Goal: Use online tool/utility: Utilize a website feature to perform a specific function

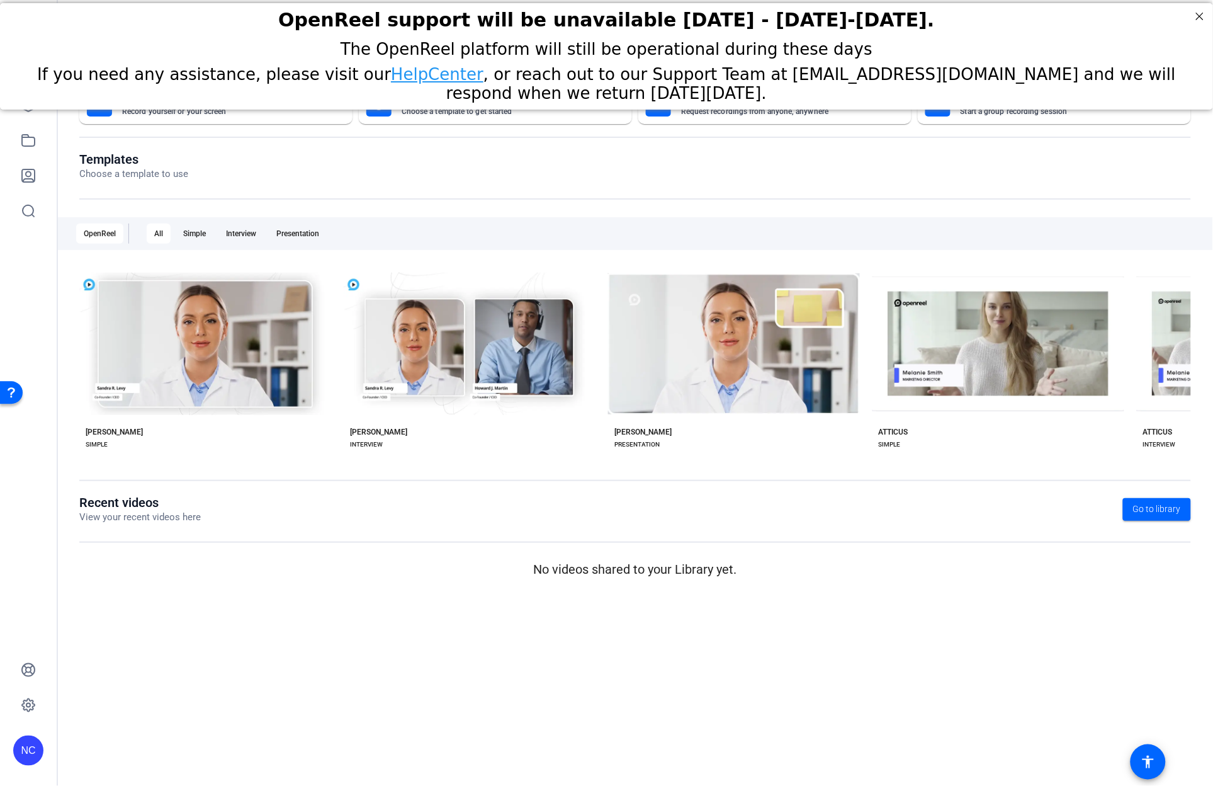
click at [619, 147] on openreel-dashboard-quick-actions "Instant Self Record Record yourself or your screen Create With A Template Choos…" at bounding box center [635, 118] width 1112 height 68
click at [1203, 6] on div "OpenReel support will be unavailable [DATE] - [DATE]-[DATE]." at bounding box center [606, 20] width 1213 height 35
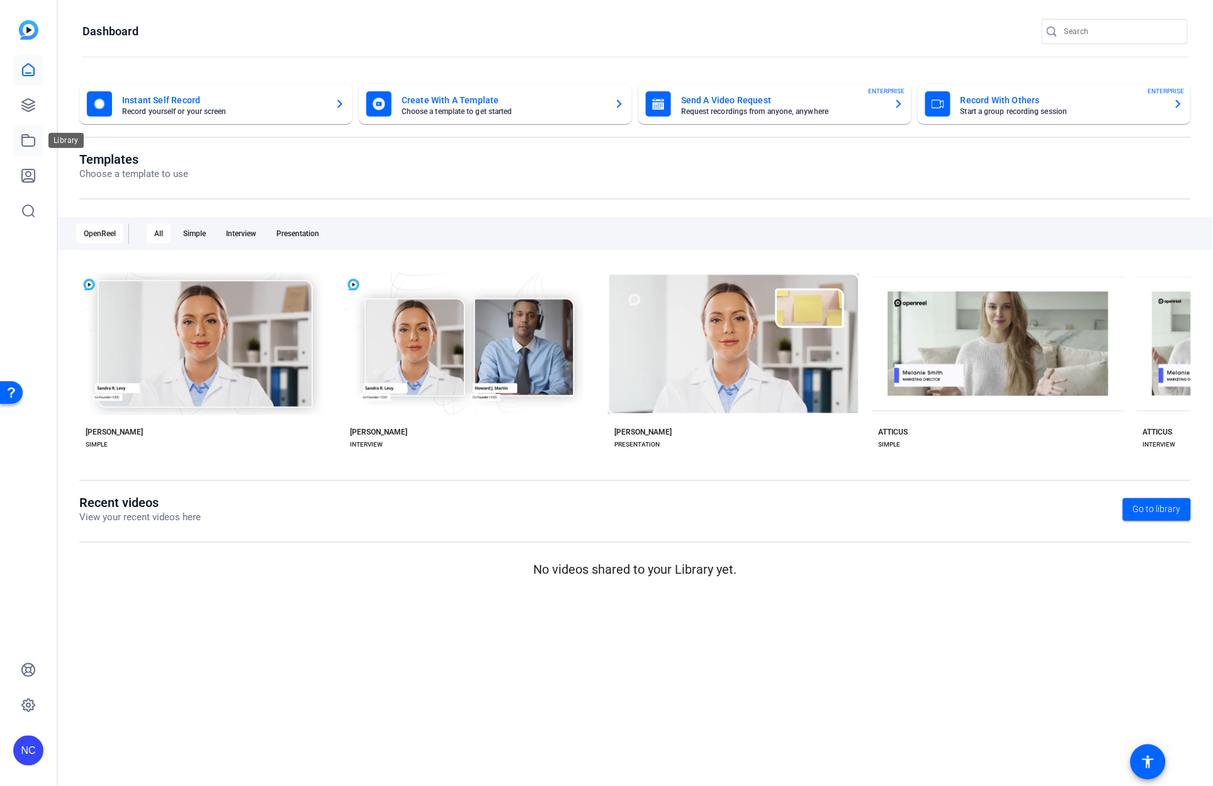
click at [33, 145] on icon at bounding box center [28, 140] width 15 height 15
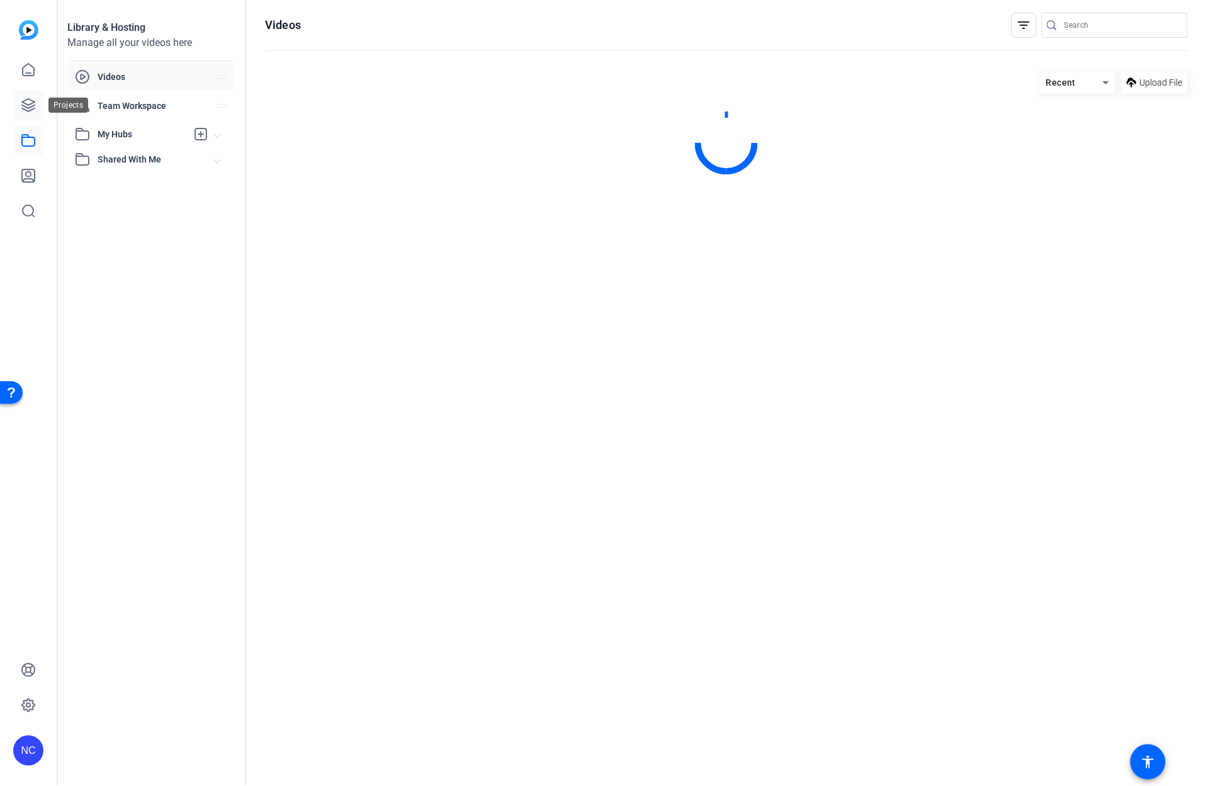
click at [30, 111] on icon at bounding box center [28, 105] width 15 height 15
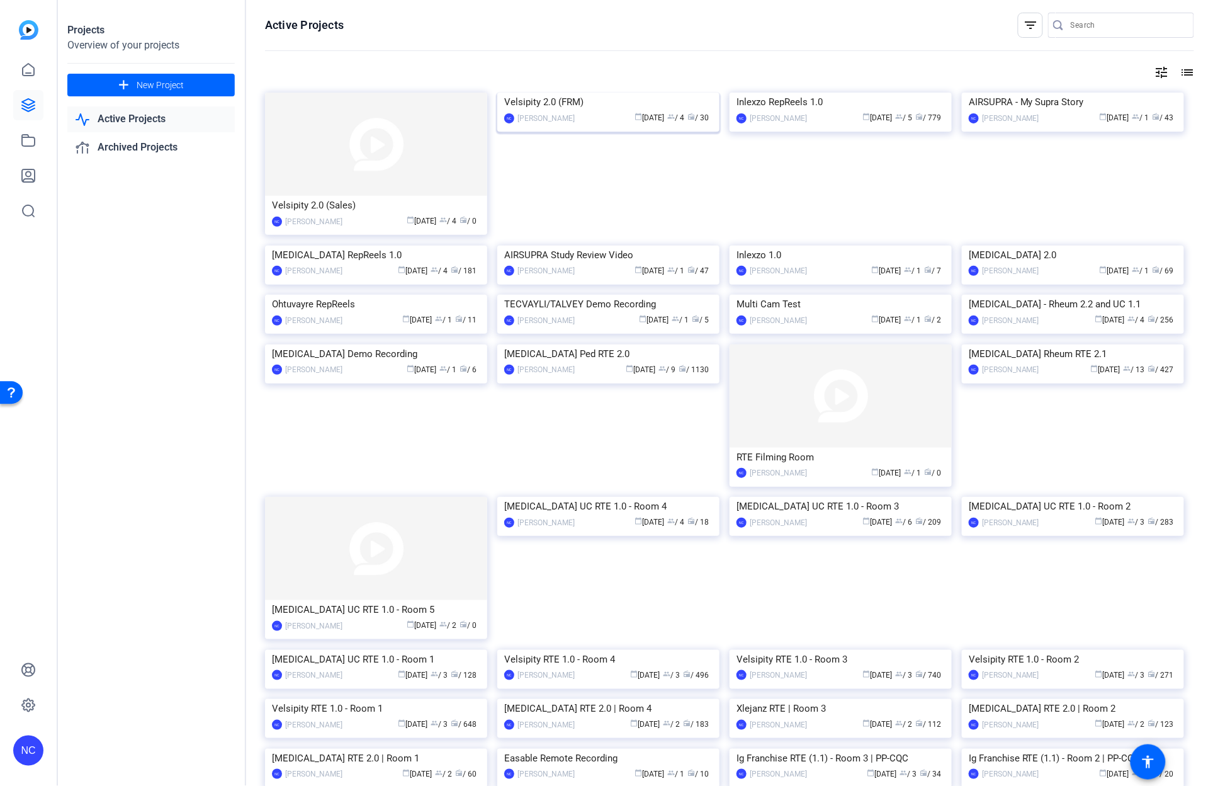
click at [550, 93] on img at bounding box center [608, 93] width 222 height 0
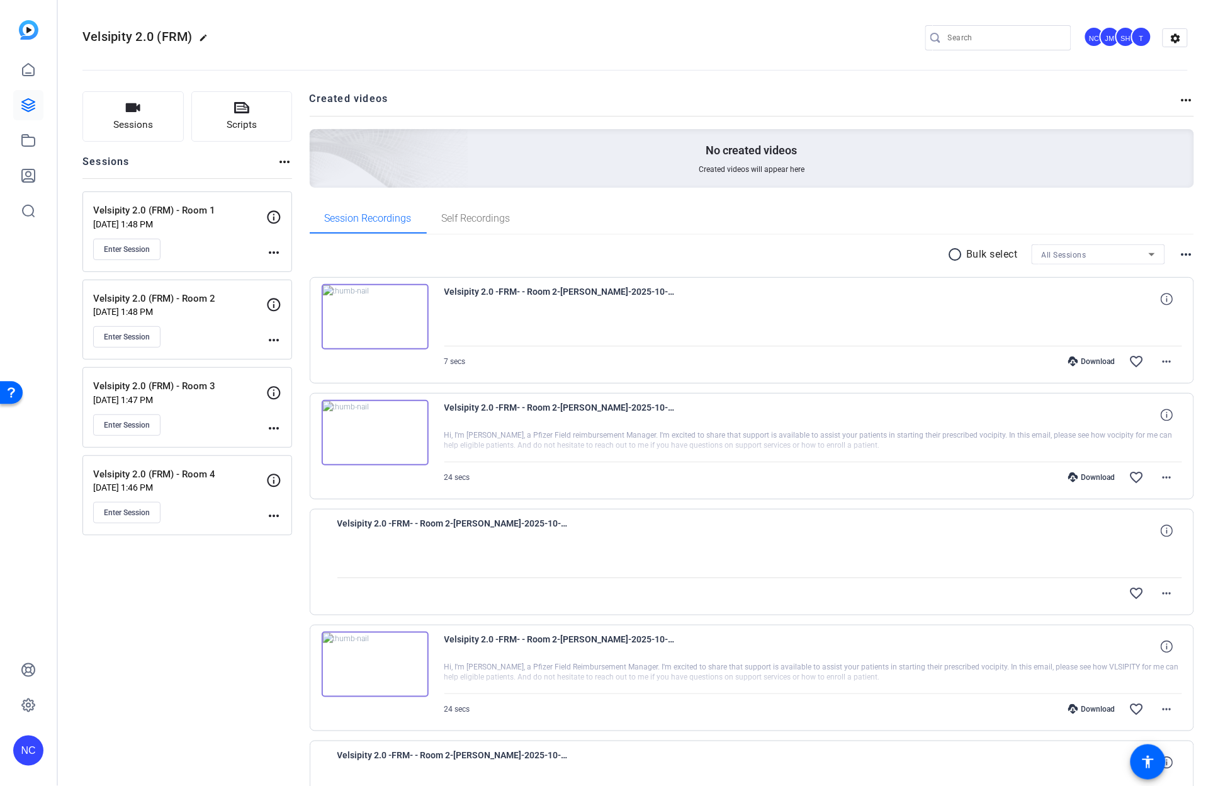
click at [267, 250] on mat-icon "more_horiz" at bounding box center [273, 252] width 15 height 15
click at [292, 265] on span "Edit Session" at bounding box center [304, 270] width 57 height 15
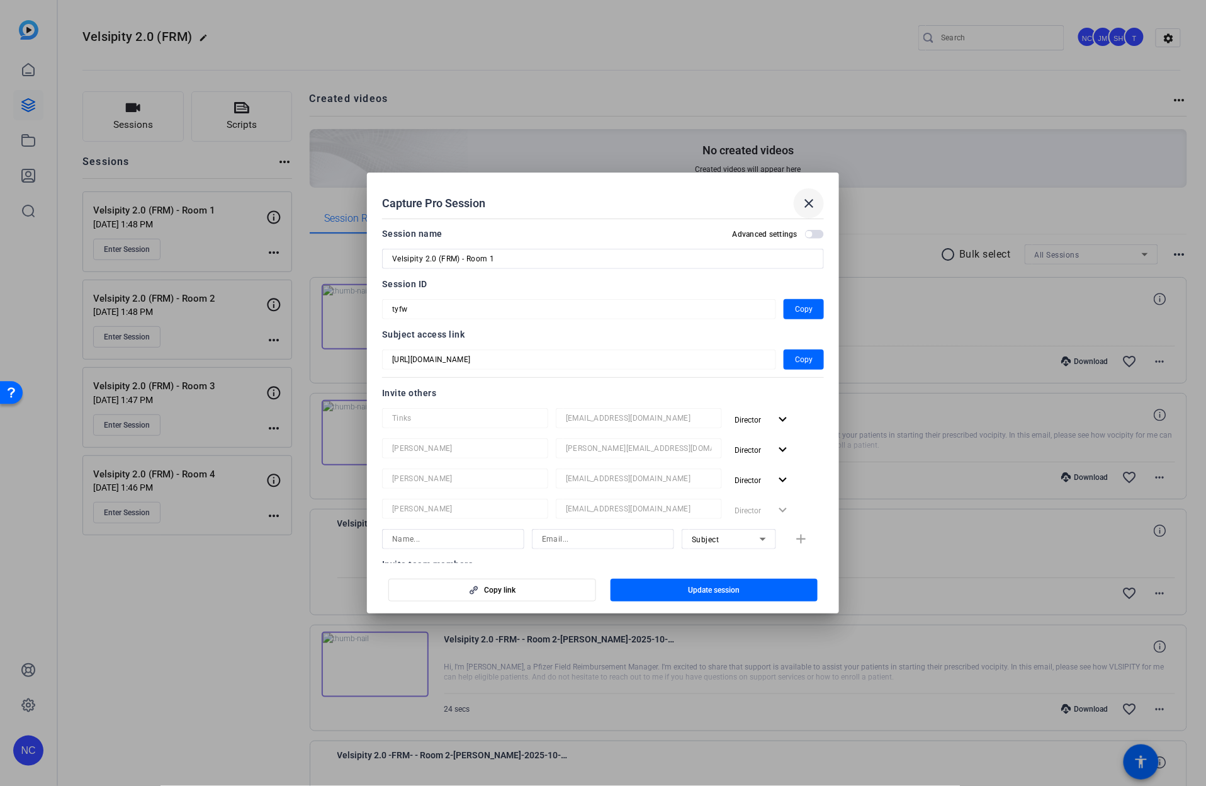
click at [814, 198] on mat-icon "close" at bounding box center [809, 203] width 15 height 15
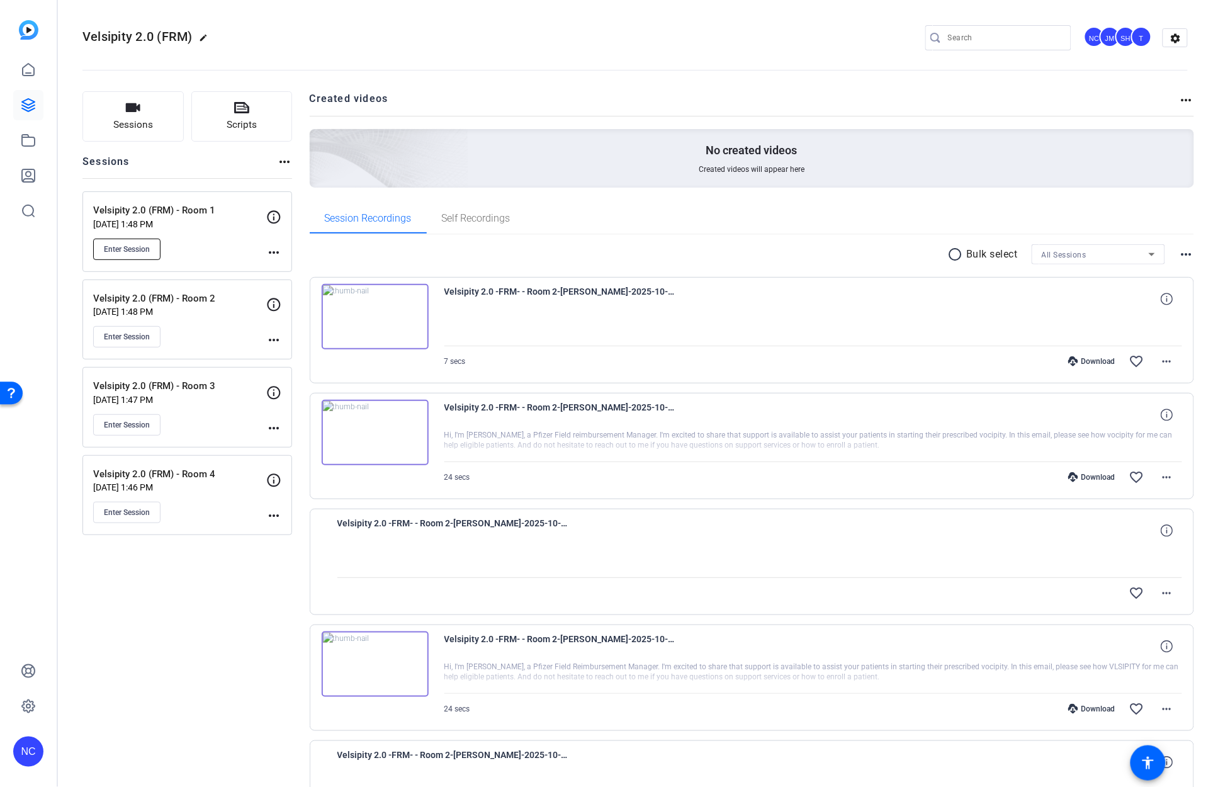
click at [145, 247] on span "Enter Session" at bounding box center [127, 249] width 46 height 10
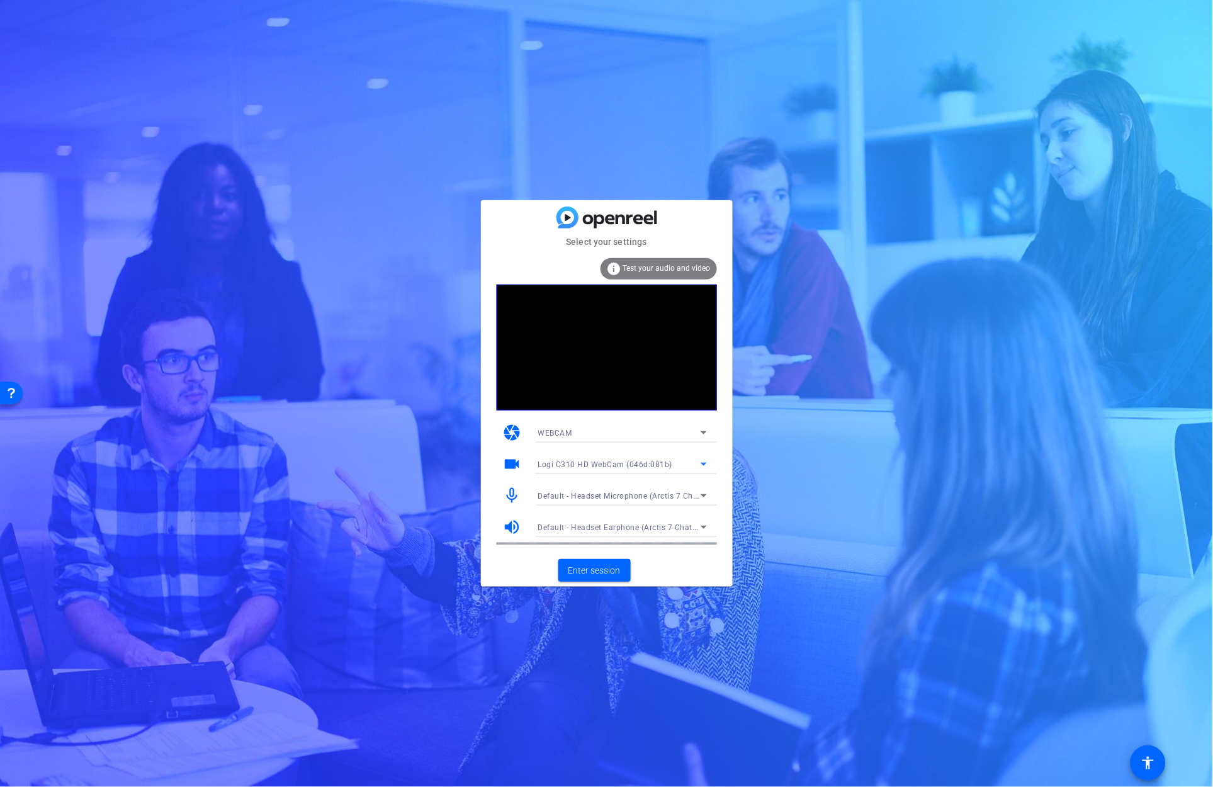
click at [645, 468] on span "Logi C310 HD WebCam (046d:081b)" at bounding box center [605, 464] width 135 height 9
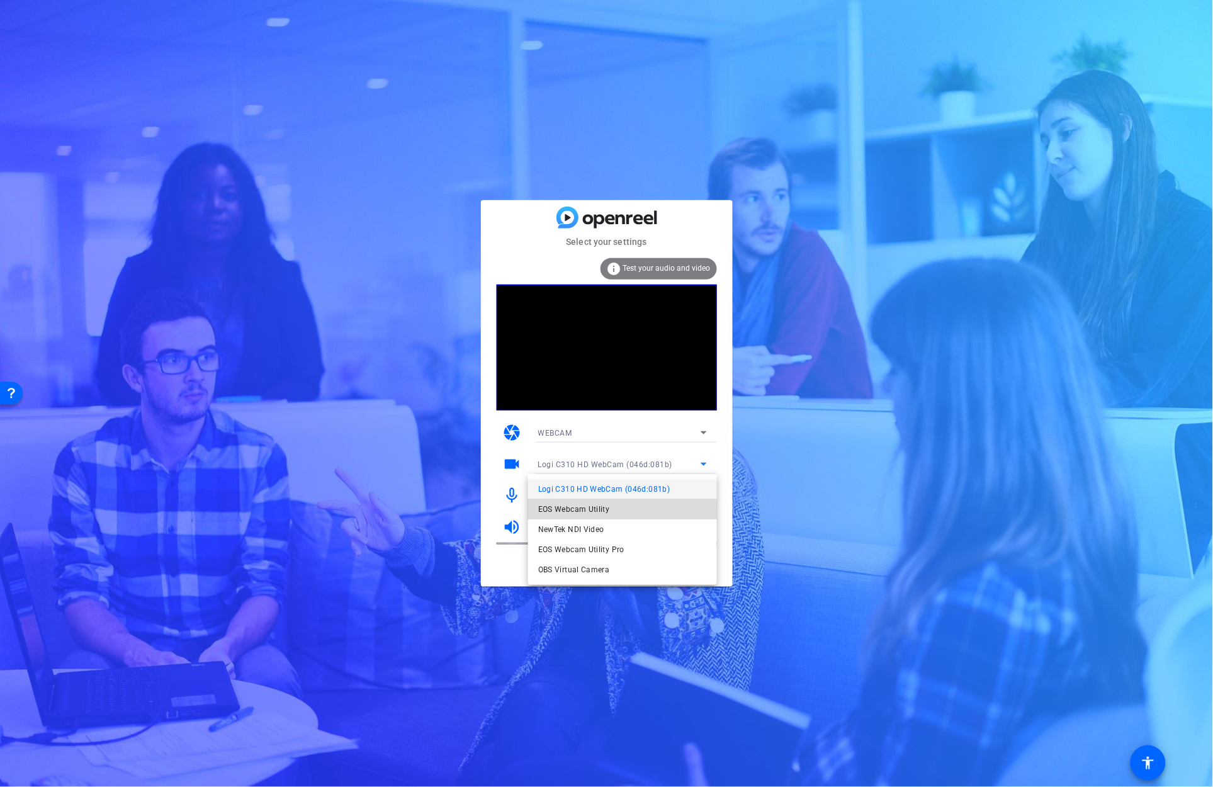
click at [609, 512] on mat-option "EOS Webcam Utility" at bounding box center [622, 509] width 189 height 20
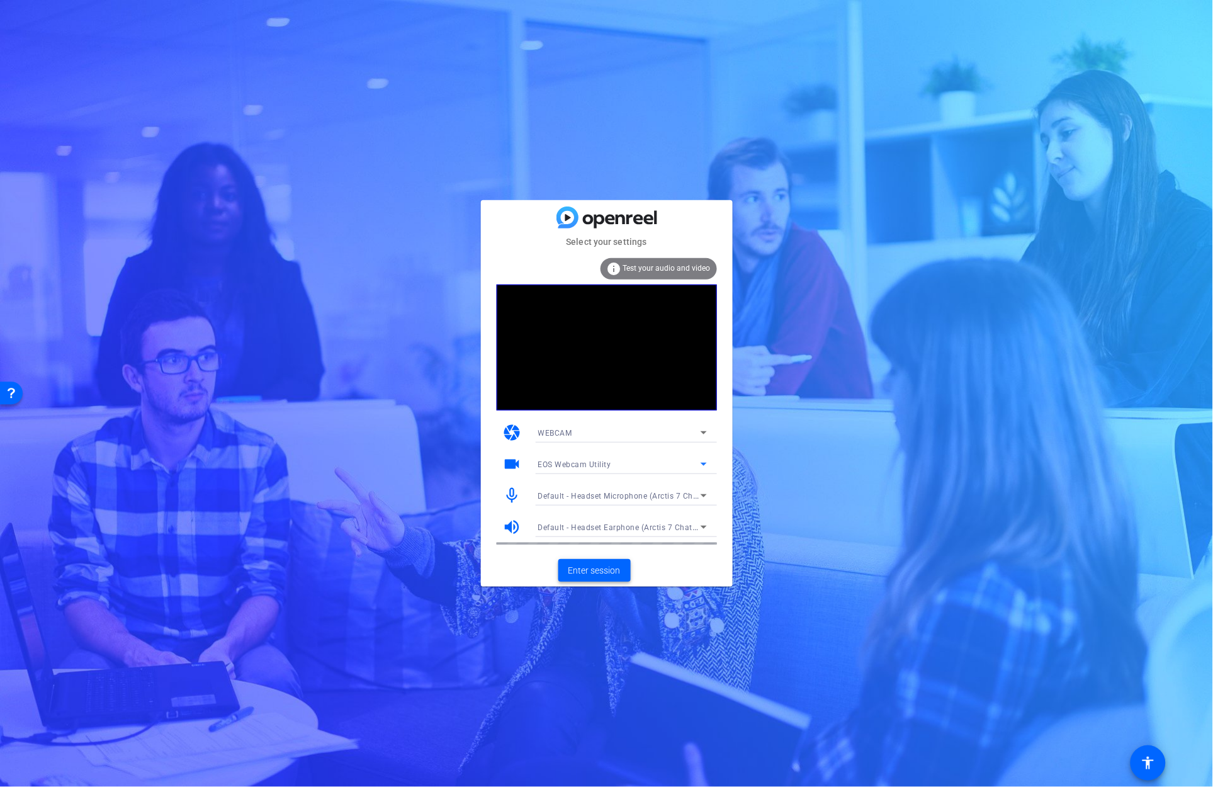
click at [584, 569] on span "Enter session" at bounding box center [595, 570] width 52 height 13
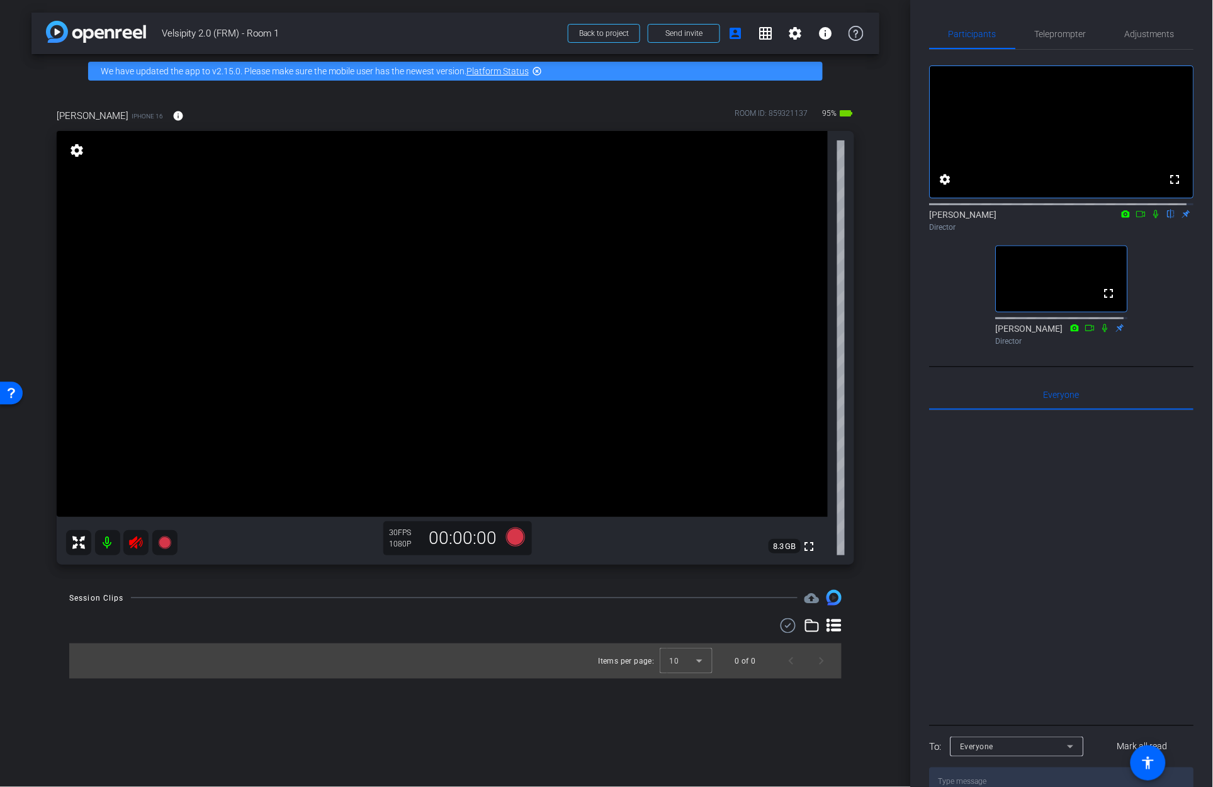
click at [1154, 219] on icon at bounding box center [1156, 214] width 5 height 8
click at [1137, 219] on icon at bounding box center [1142, 214] width 10 height 9
click at [1167, 219] on icon at bounding box center [1172, 214] width 10 height 9
click at [1152, 219] on icon at bounding box center [1157, 214] width 10 height 9
click at [1154, 219] on icon at bounding box center [1156, 214] width 5 height 8
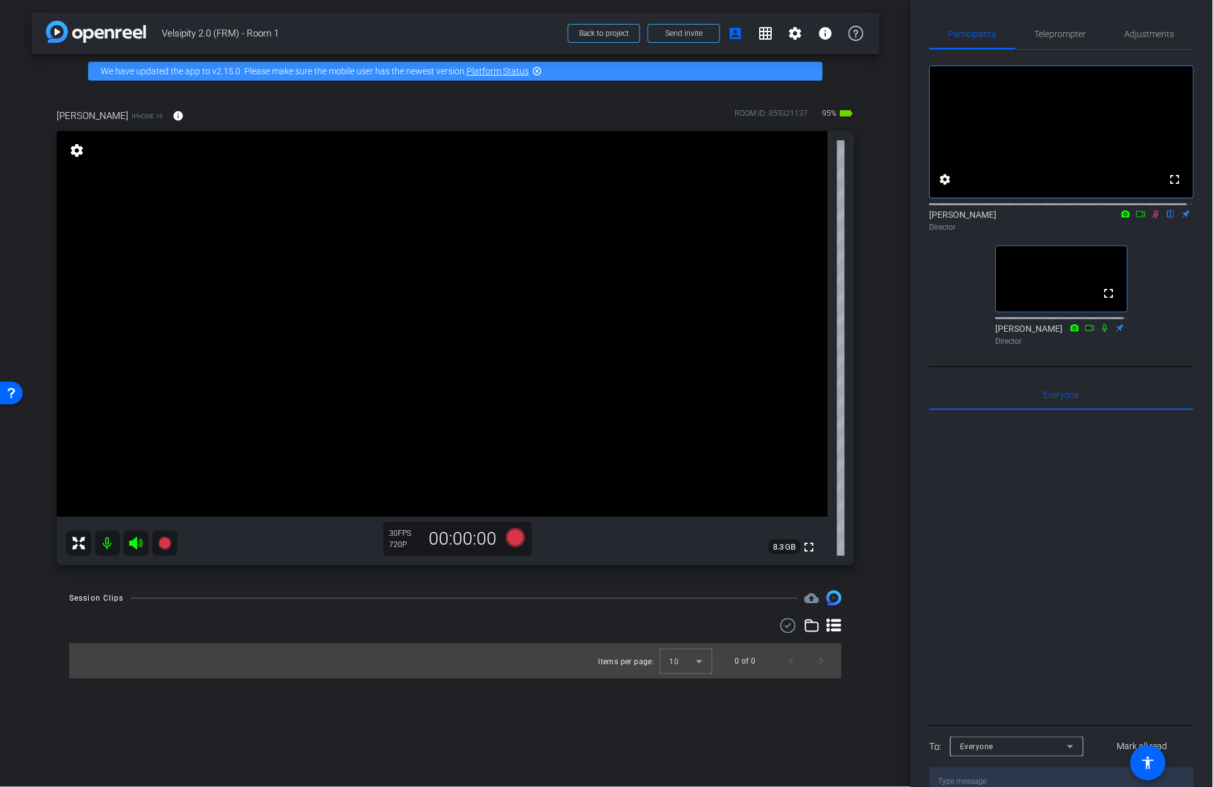
click at [1137, 217] on icon at bounding box center [1141, 214] width 9 height 6
click at [1167, 219] on icon at bounding box center [1172, 214] width 10 height 9
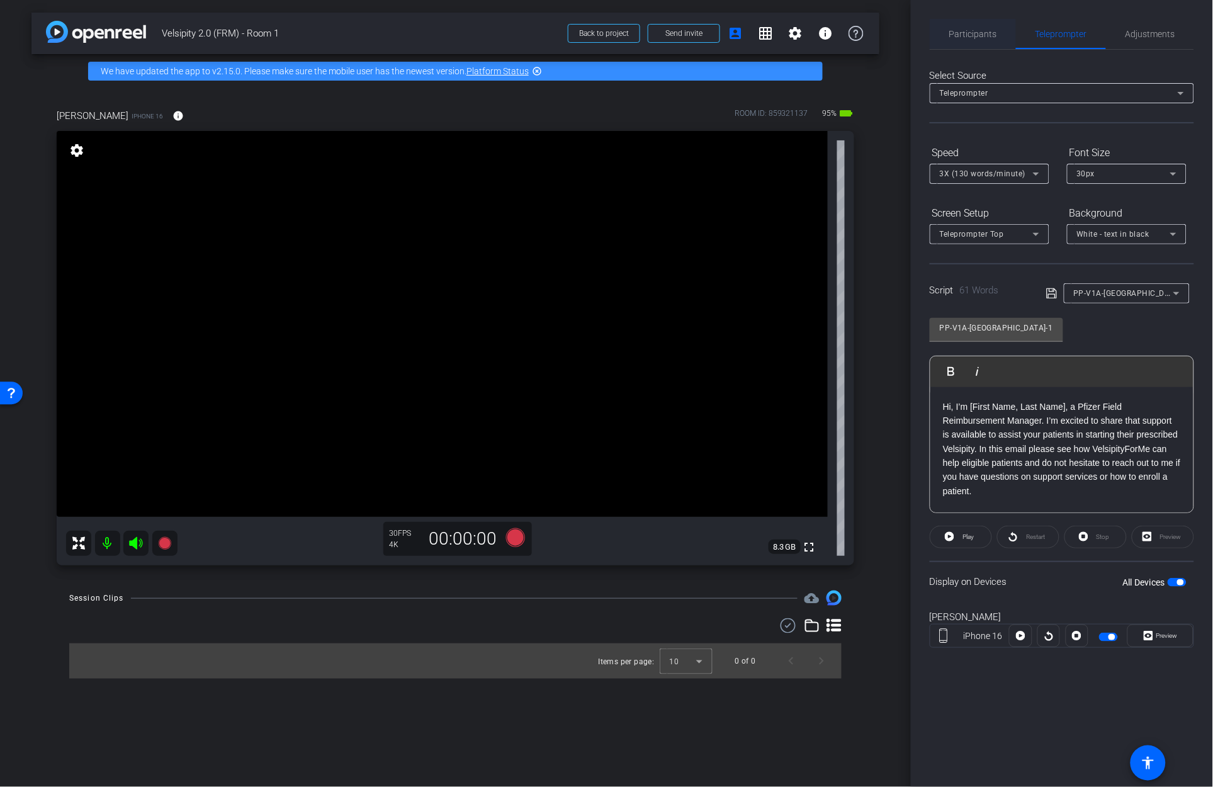
click at [970, 38] on span "Participants" at bounding box center [974, 34] width 48 height 9
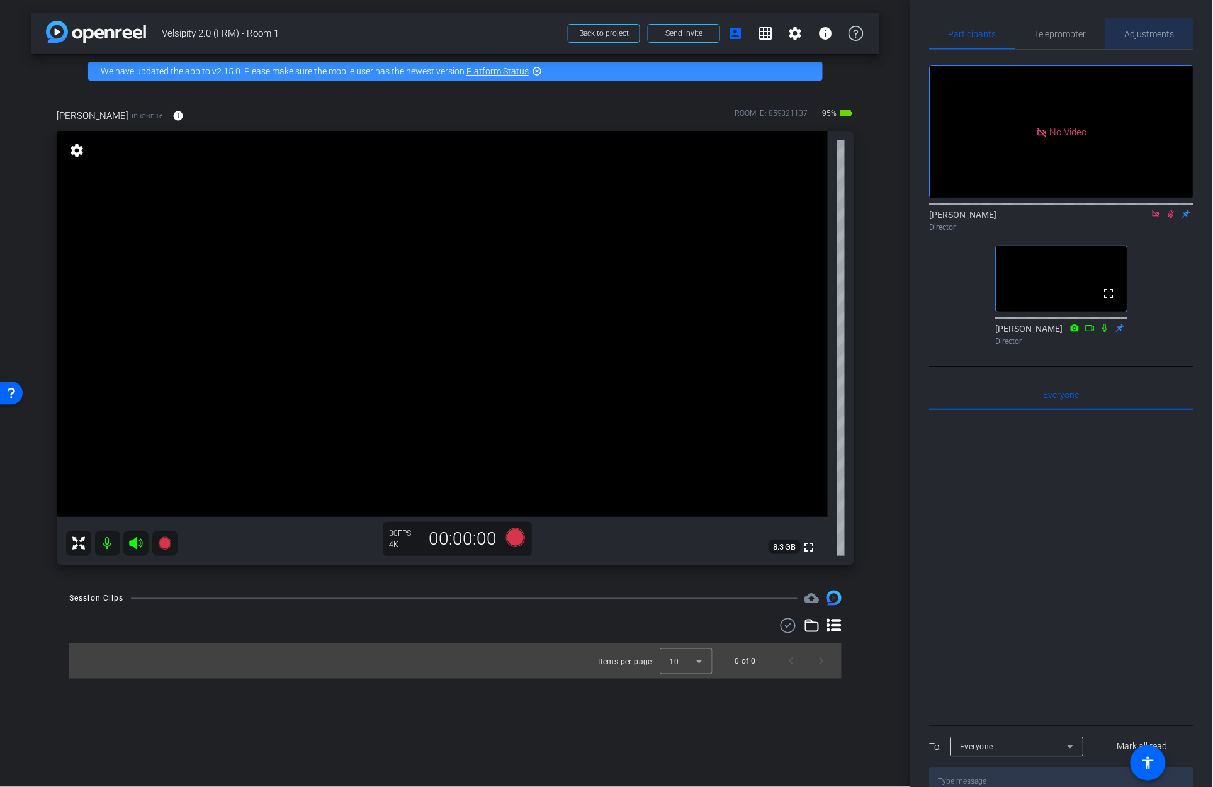
click at [1135, 38] on span "Adjustments" at bounding box center [1151, 34] width 50 height 9
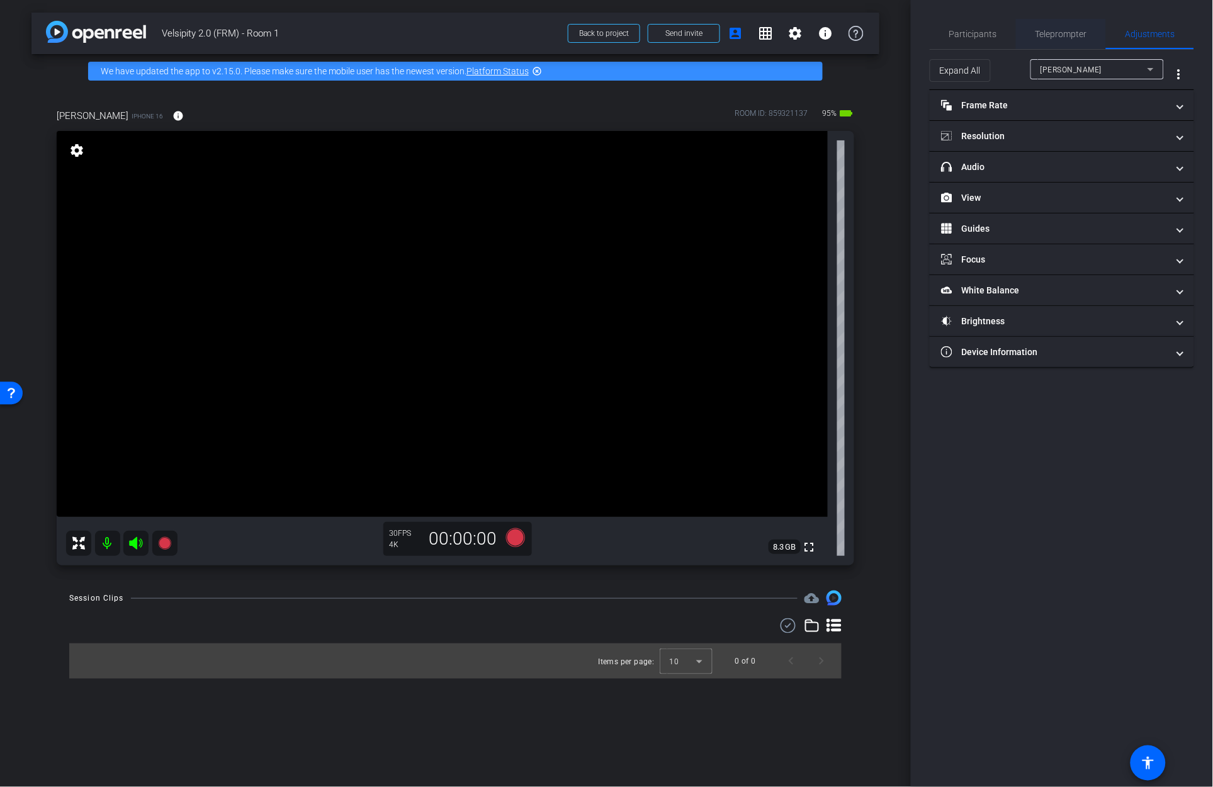
click at [1072, 36] on span "Teleprompter" at bounding box center [1062, 34] width 52 height 9
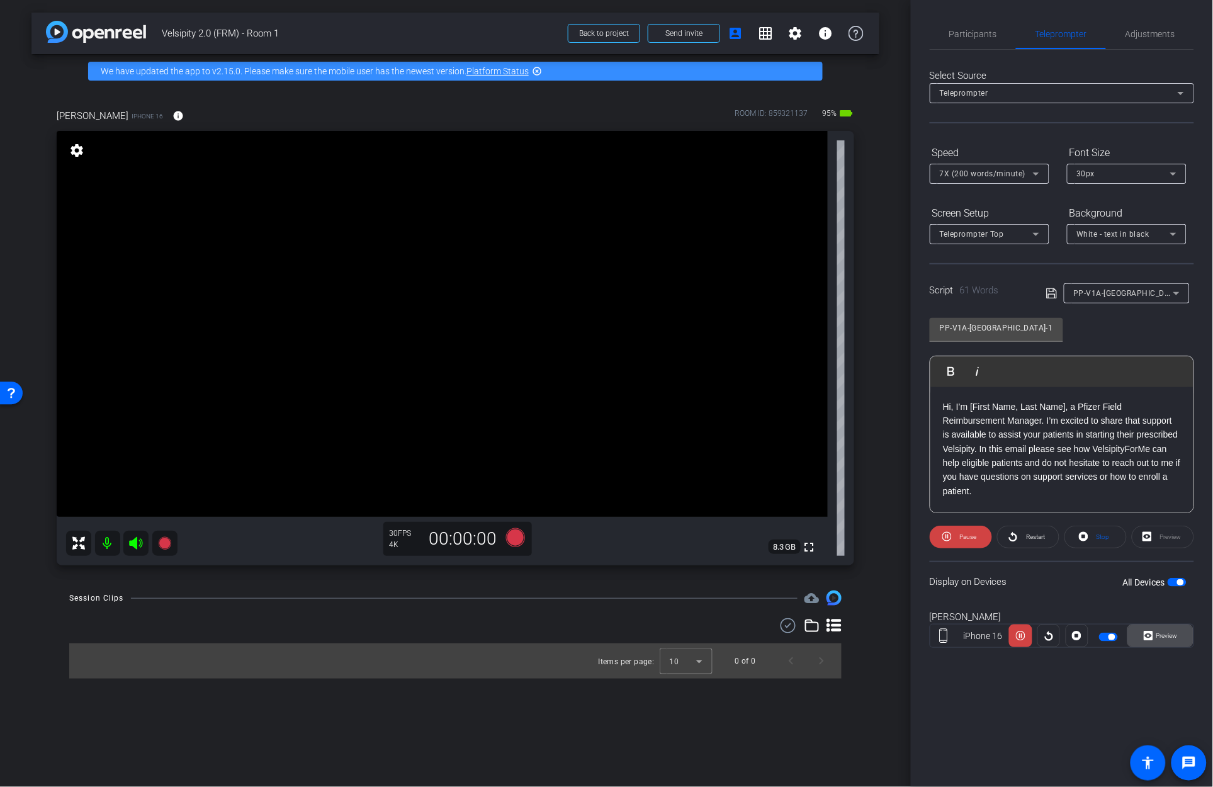
click at [1171, 632] on span "Preview" at bounding box center [1167, 635] width 21 height 7
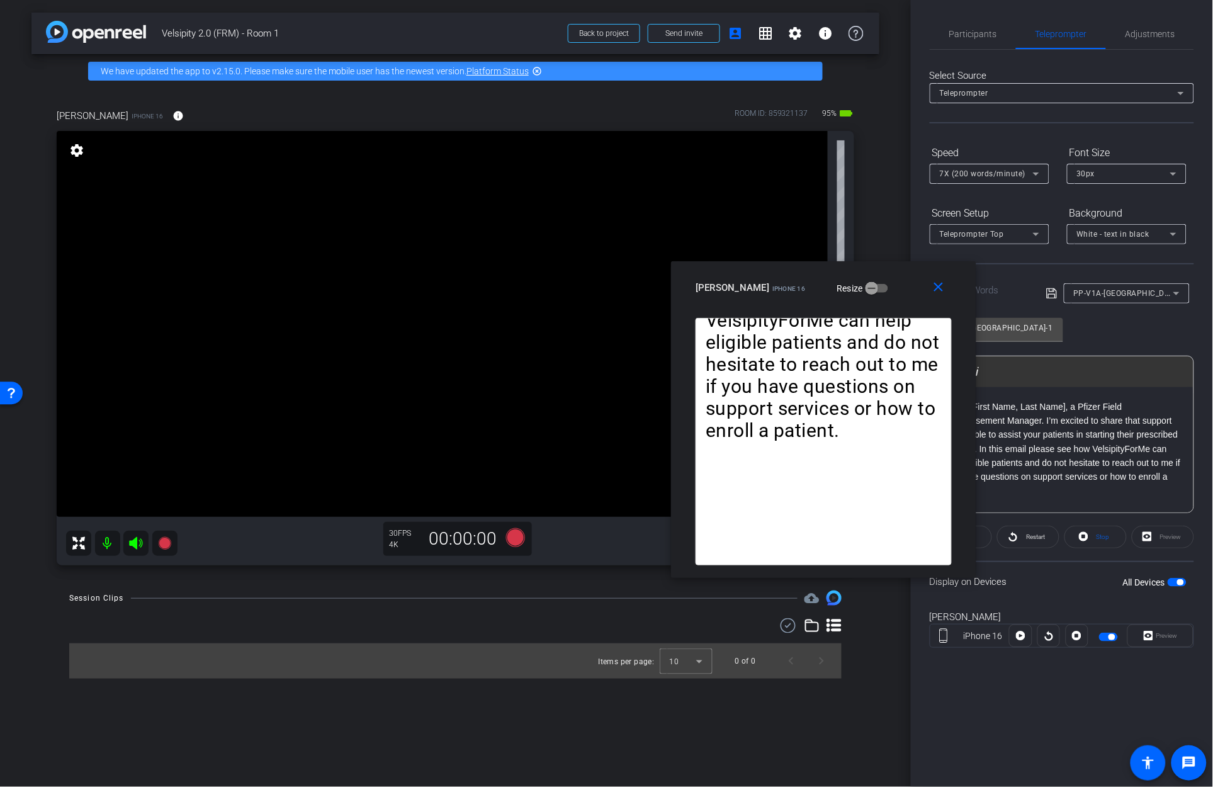
drag, startPoint x: 649, startPoint y: 246, endPoint x: 858, endPoint y: 273, distance: 210.8
click at [858, 273] on div "close Daniel Schneider iPhone 16 Resize" at bounding box center [823, 289] width 305 height 57
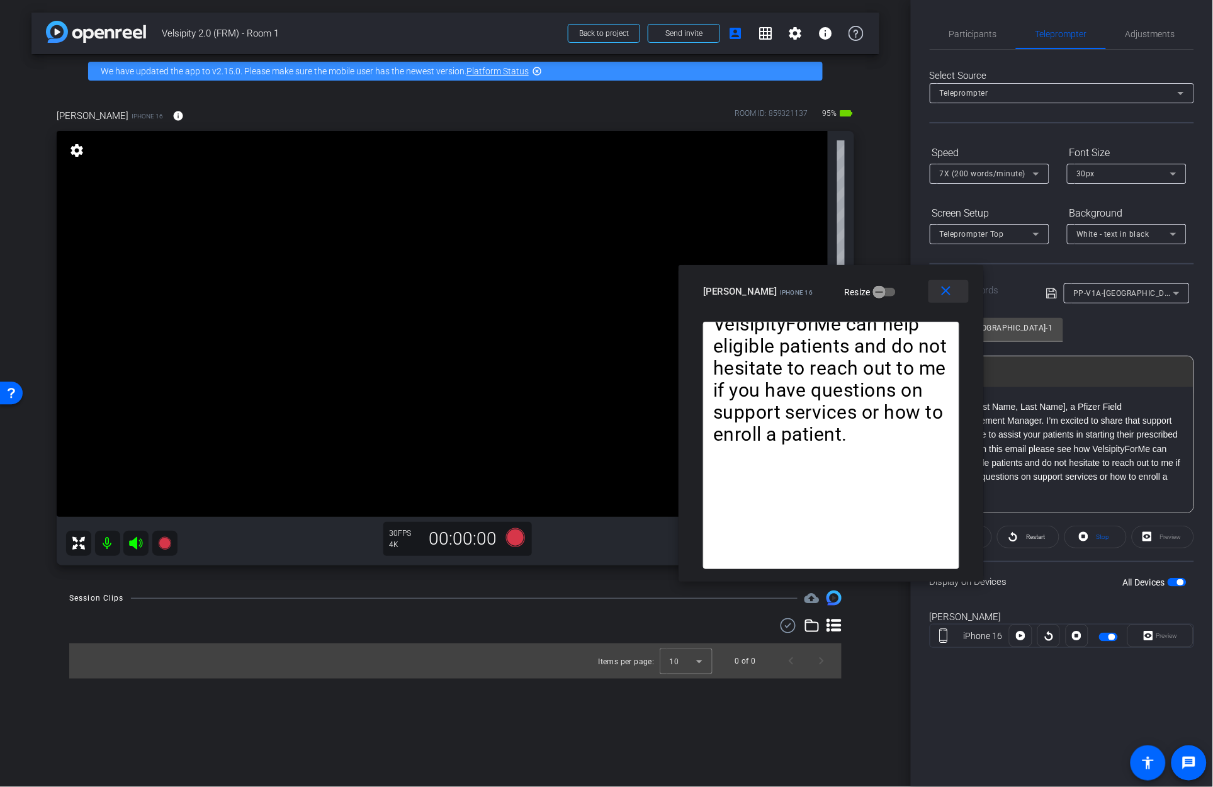
click at [941, 290] on mat-icon "close" at bounding box center [947, 291] width 16 height 16
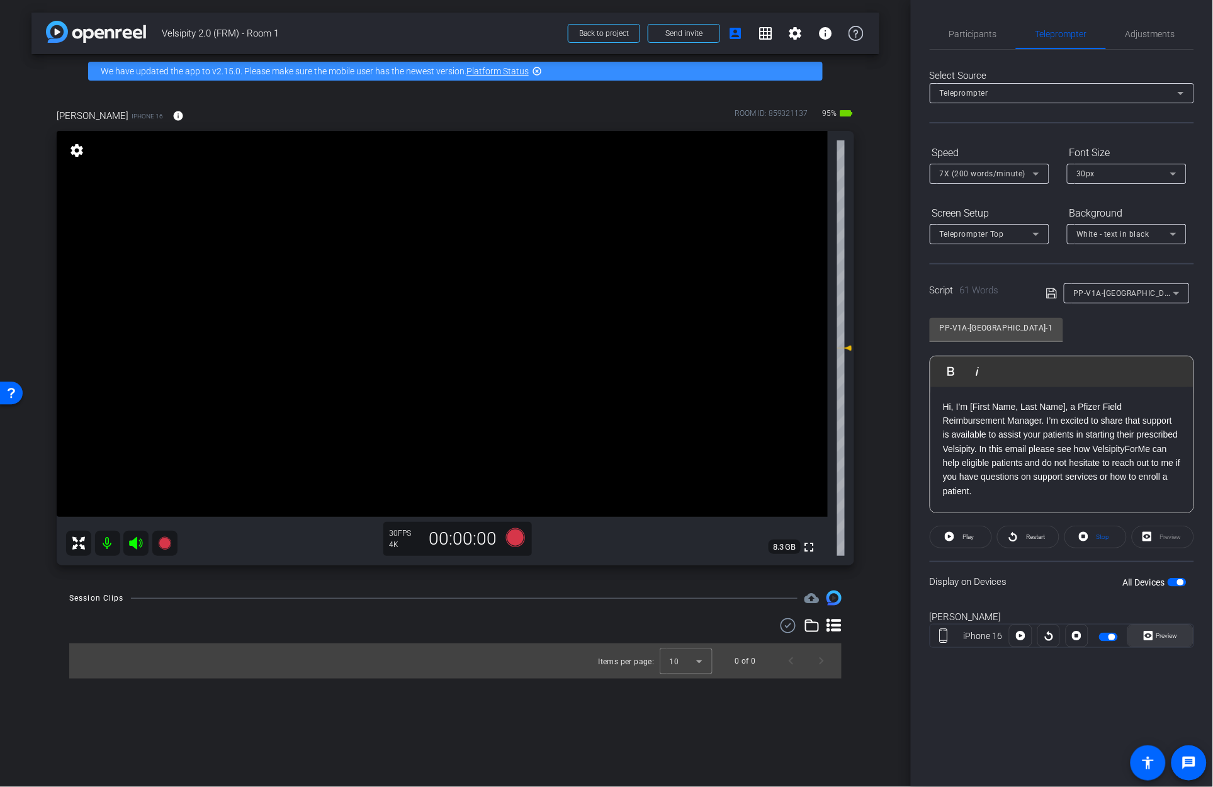
click at [1155, 632] on span "Preview" at bounding box center [1166, 636] width 25 height 18
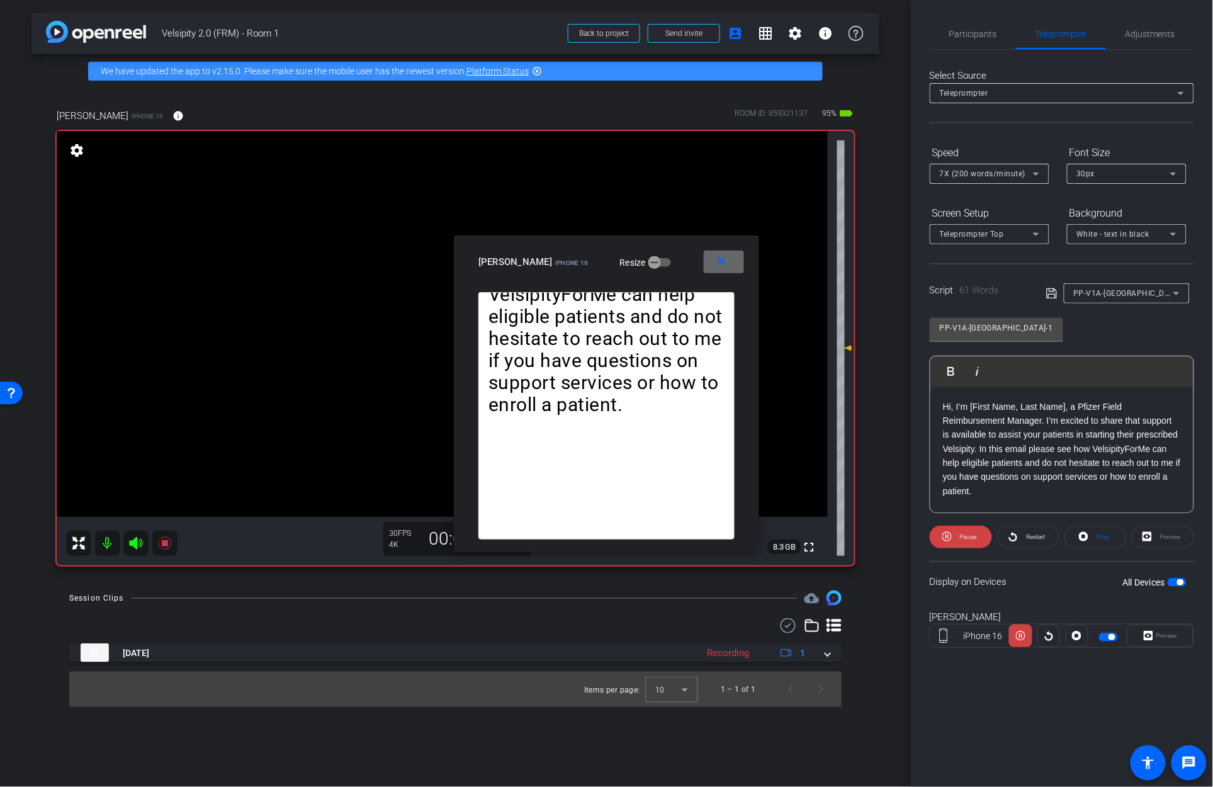
drag, startPoint x: 731, startPoint y: 259, endPoint x: 761, endPoint y: 282, distance: 37.7
click at [732, 260] on span at bounding box center [724, 262] width 40 height 30
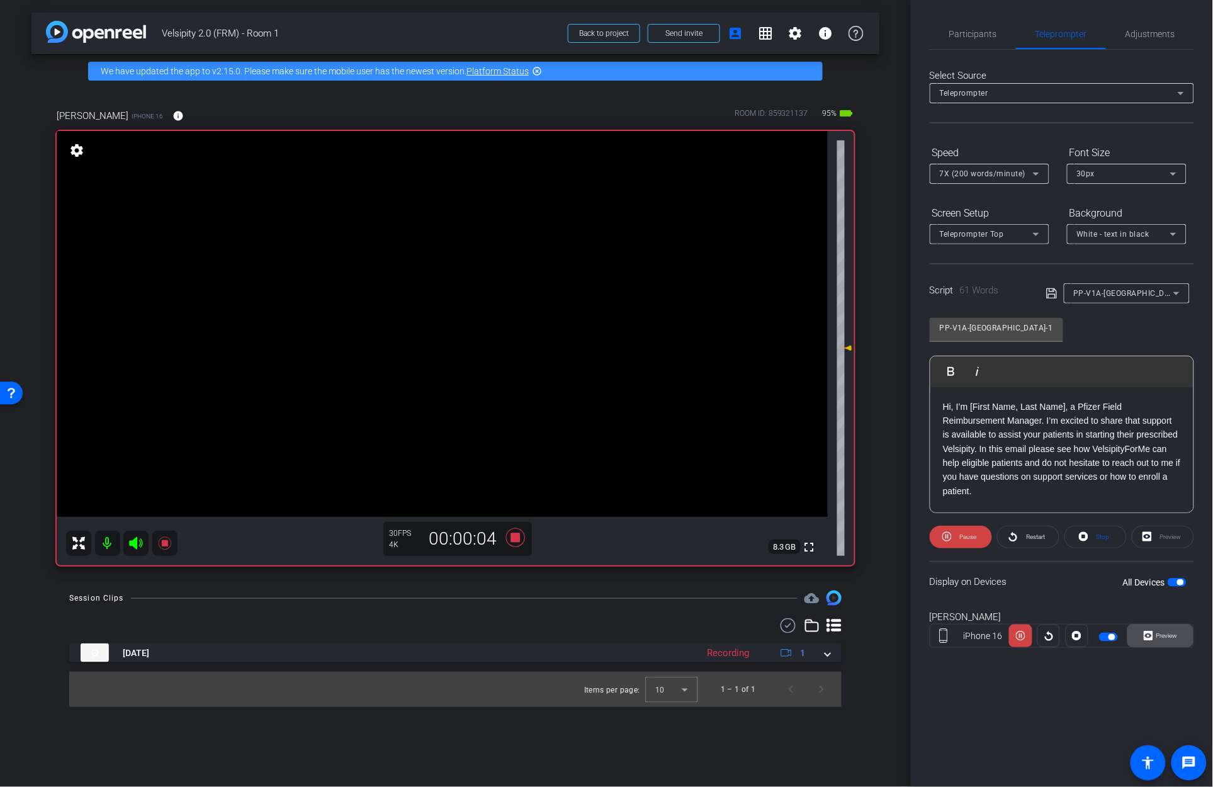
click at [1174, 637] on span "Preview" at bounding box center [1167, 635] width 21 height 7
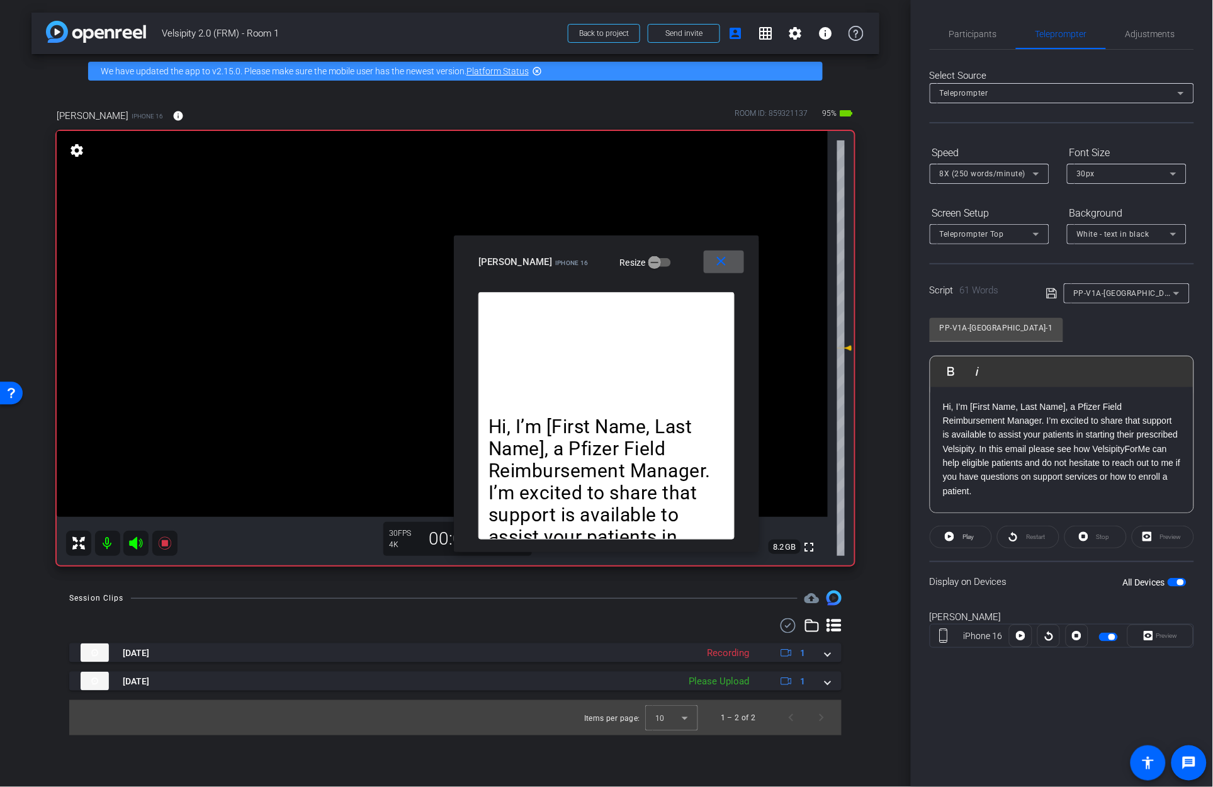
click at [722, 268] on mat-icon "close" at bounding box center [722, 262] width 16 height 16
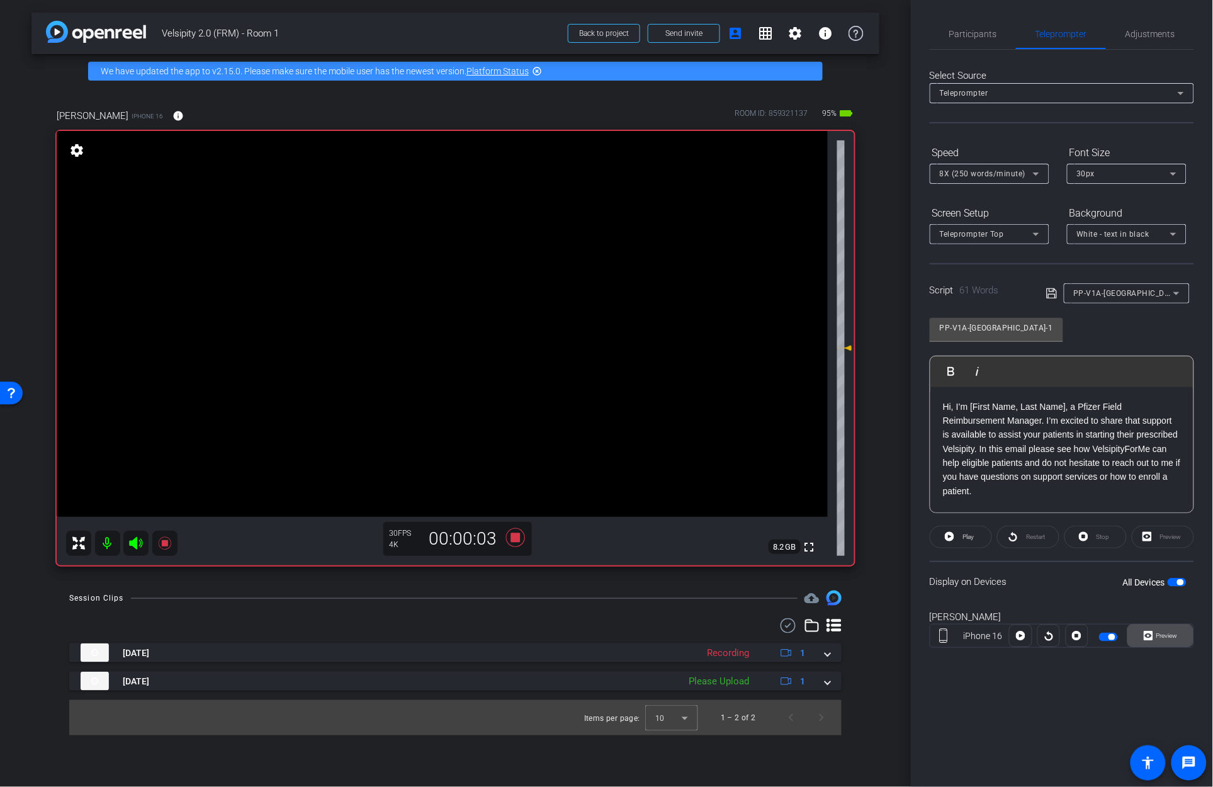
click at [1149, 638] on icon at bounding box center [1148, 636] width 9 height 9
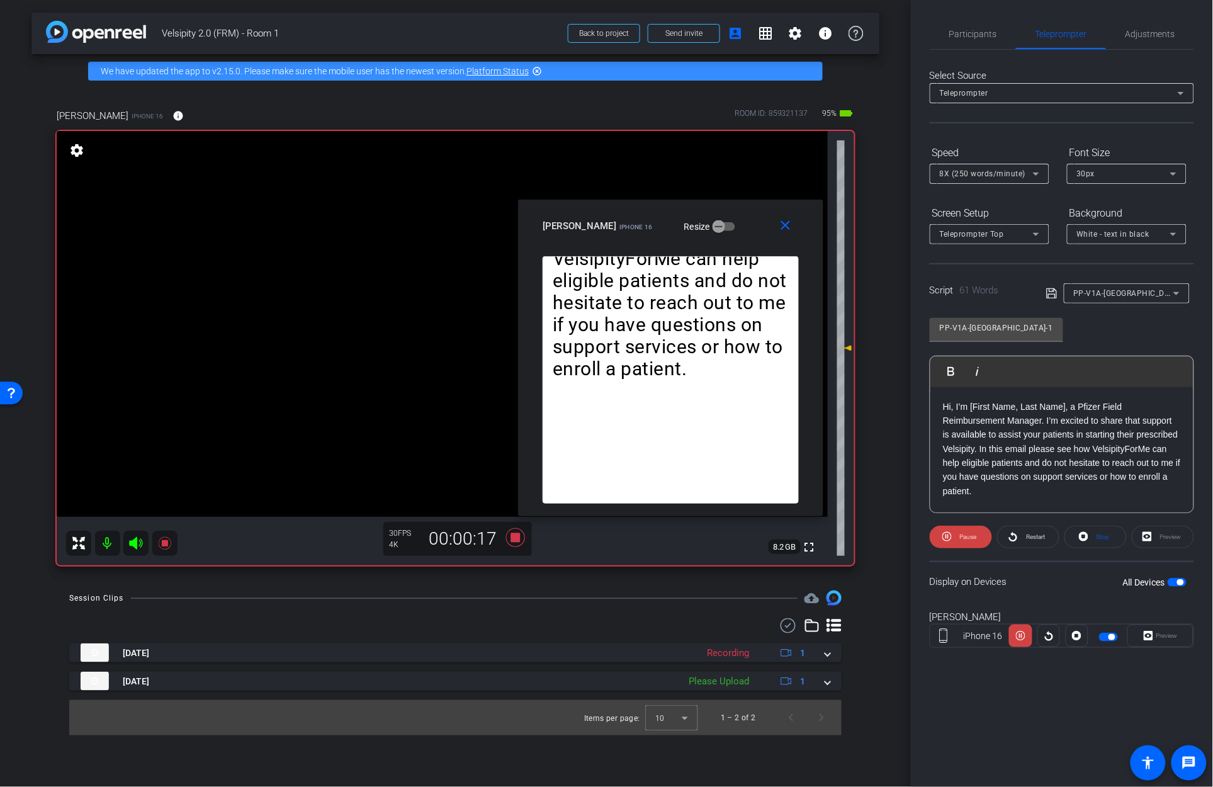
drag, startPoint x: 686, startPoint y: 253, endPoint x: 751, endPoint y: 217, distance: 73.6
click at [751, 217] on div "Daniel Schneider iPhone 16 Resize" at bounding box center [676, 226] width 266 height 23
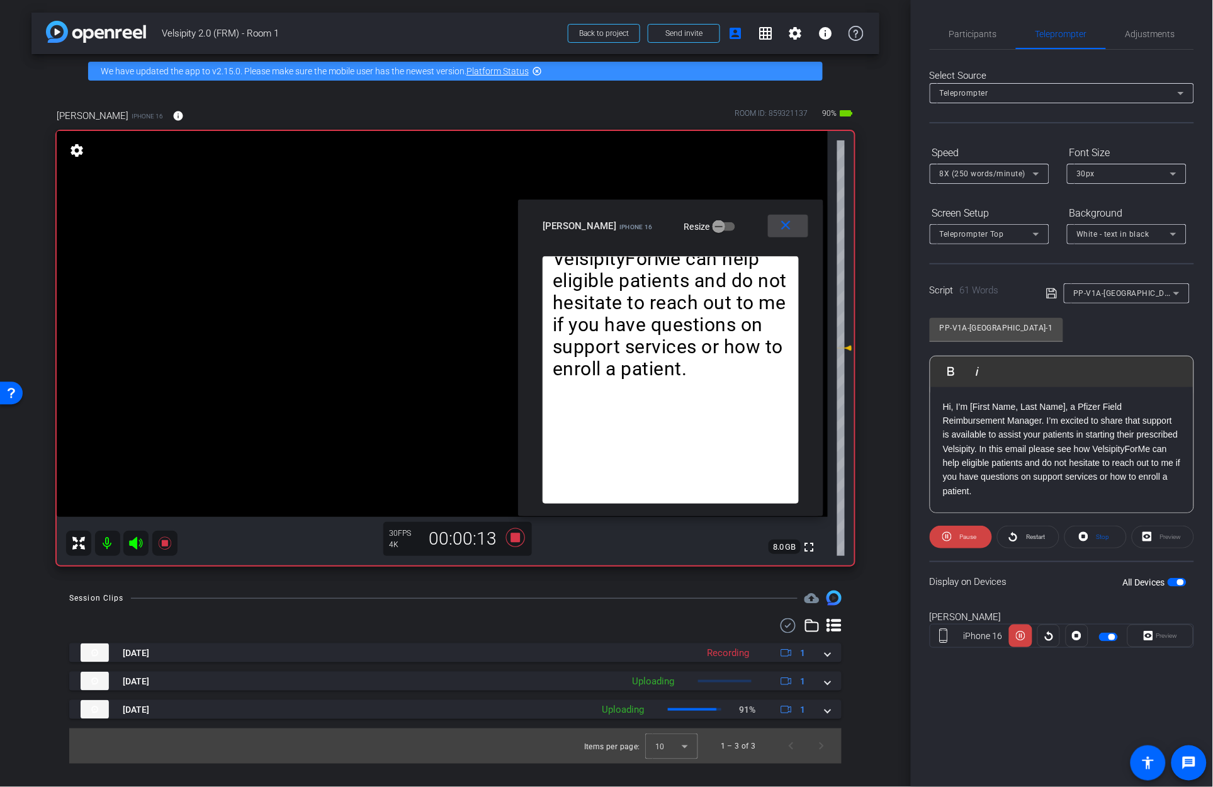
click at [779, 224] on mat-icon "close" at bounding box center [786, 226] width 16 height 16
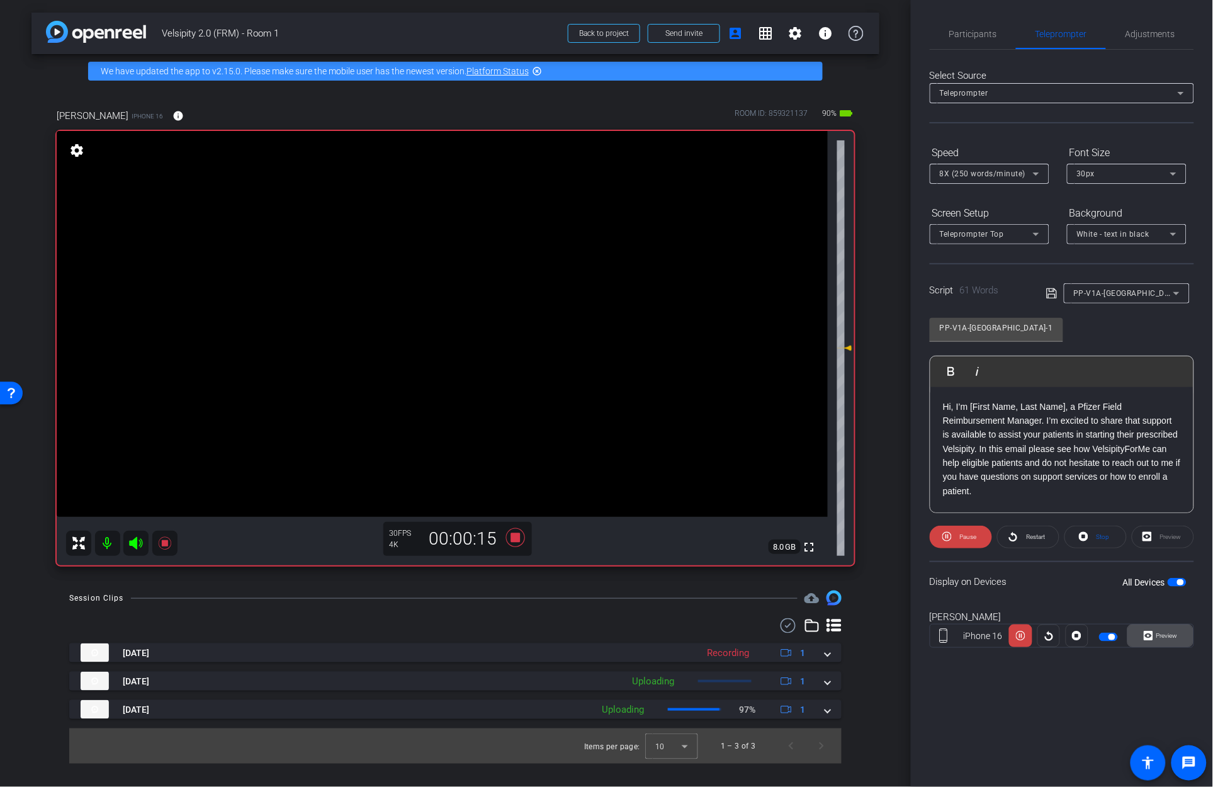
click at [1166, 640] on span "Preview" at bounding box center [1166, 636] width 25 height 18
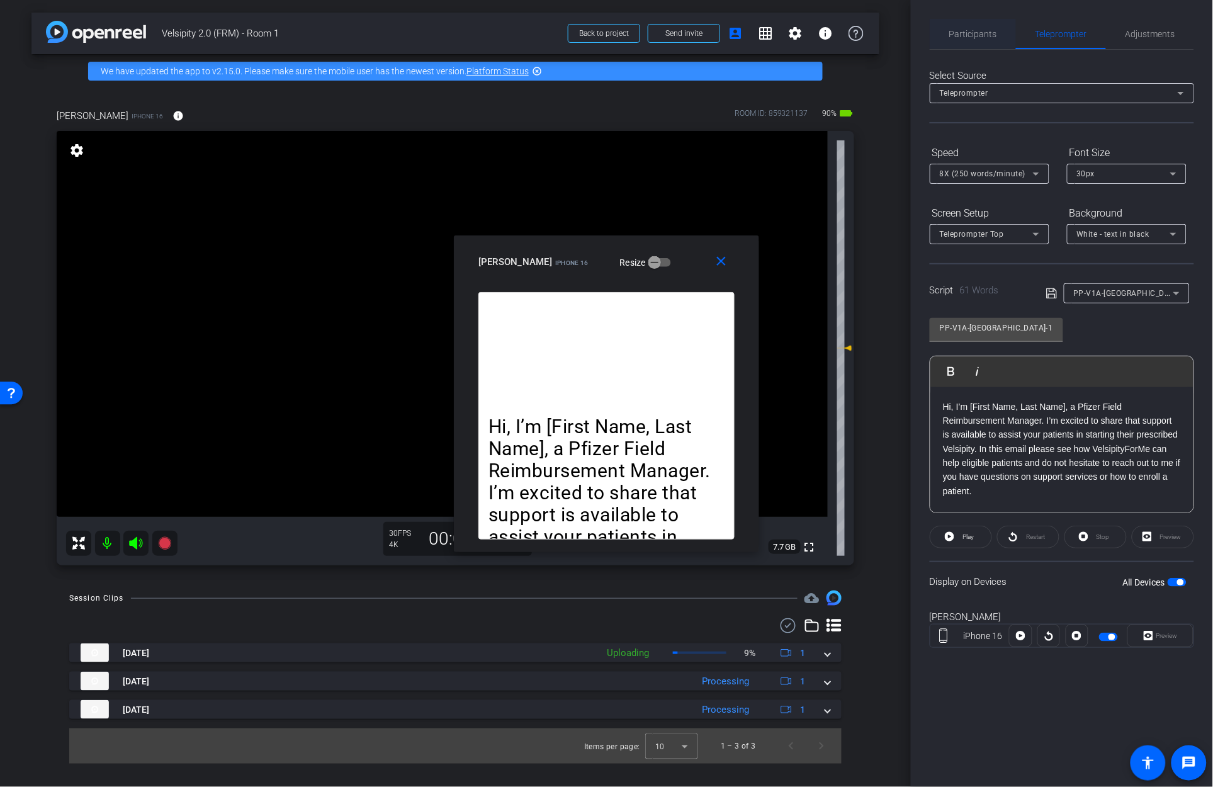
click at [963, 40] on span "Participants" at bounding box center [974, 34] width 48 height 30
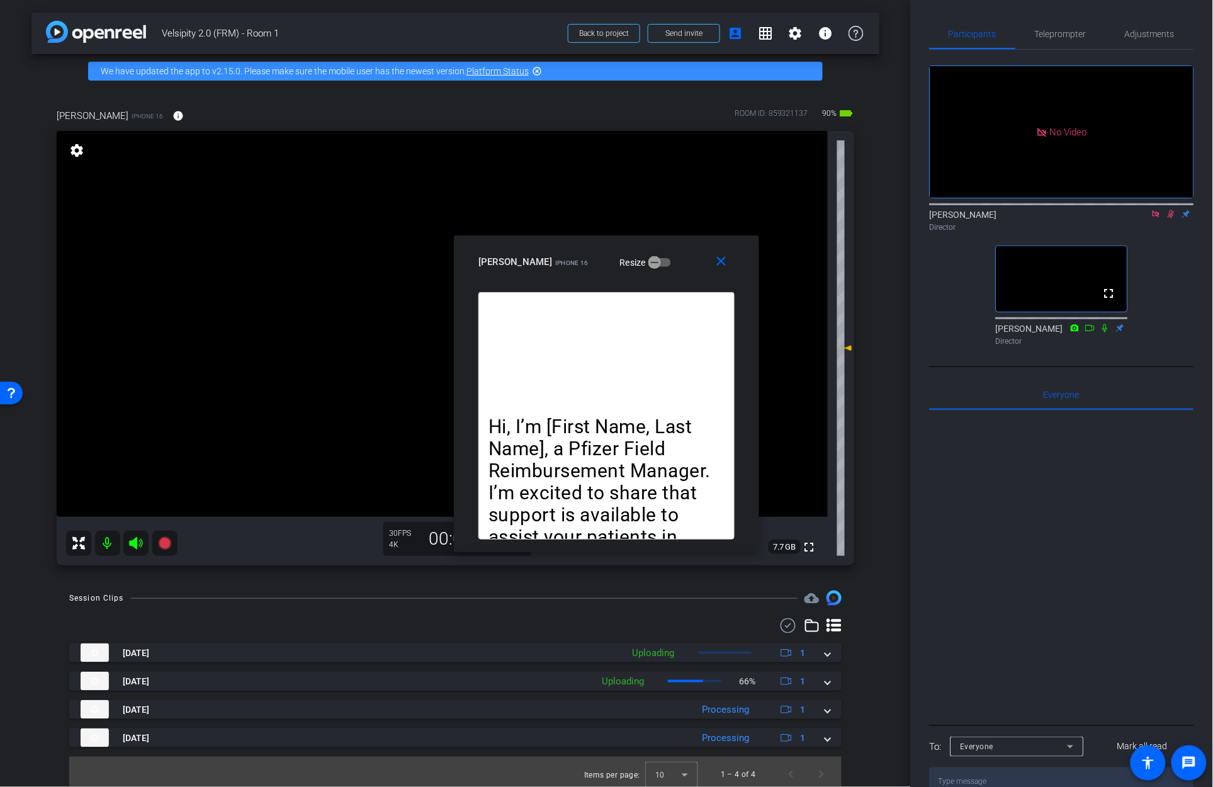
click at [1169, 210] on icon at bounding box center [1172, 214] width 10 height 9
click at [1160, 210] on icon at bounding box center [1157, 214] width 10 height 9
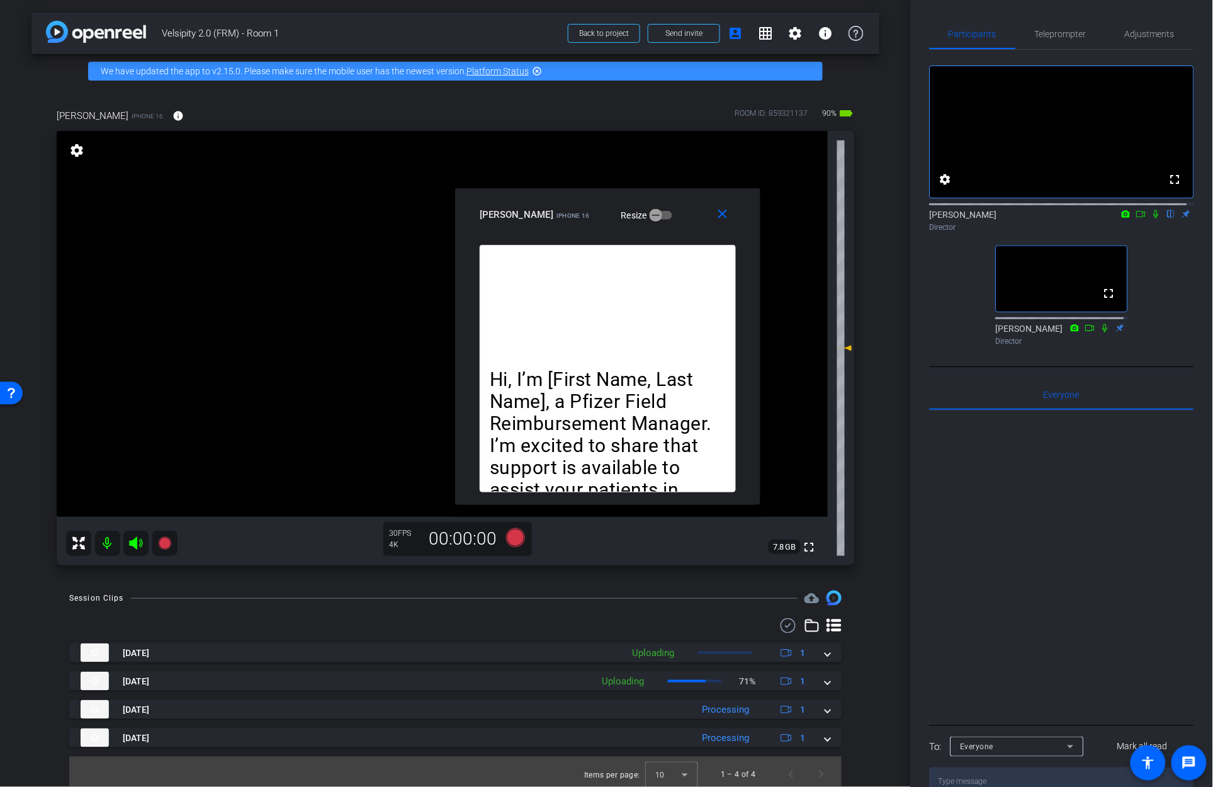
drag, startPoint x: 684, startPoint y: 253, endPoint x: 685, endPoint y: 206, distance: 47.2
click at [685, 206] on div "Daniel Schneider iPhone 16 Resize" at bounding box center [613, 214] width 266 height 23
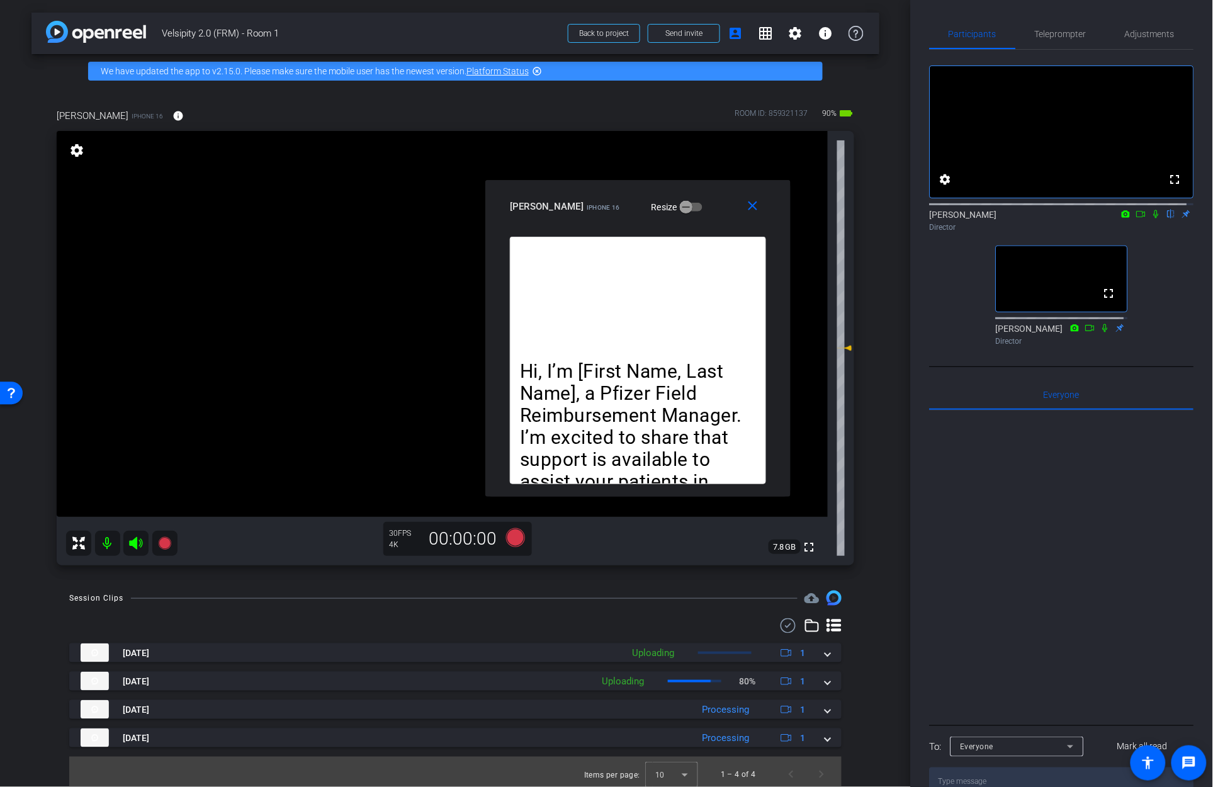
drag, startPoint x: 684, startPoint y: 198, endPoint x: 739, endPoint y: 175, distance: 59.9
click at [739, 180] on div "close Daniel Schneider iPhone 16 Resize" at bounding box center [637, 208] width 305 height 57
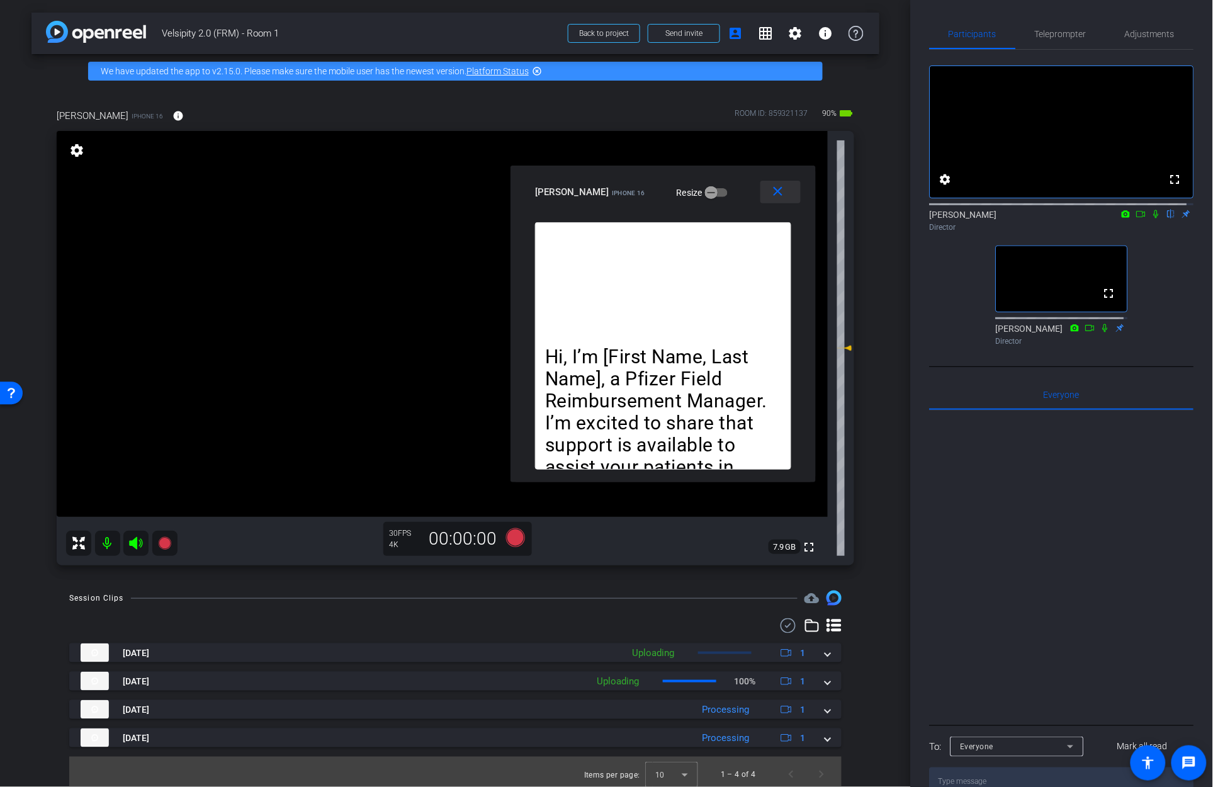
click at [775, 198] on mat-icon "close" at bounding box center [779, 192] width 16 height 16
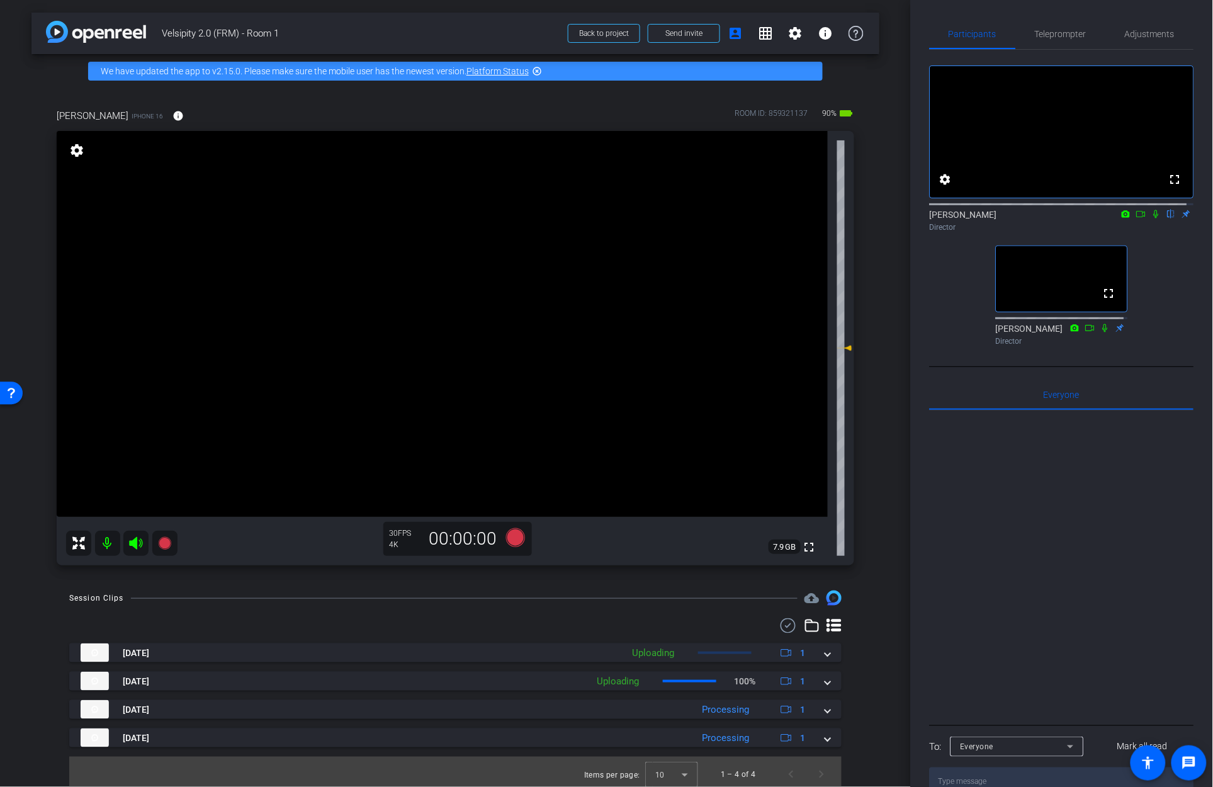
click at [1152, 219] on icon at bounding box center [1157, 214] width 10 height 9
click at [1138, 219] on icon at bounding box center [1142, 214] width 10 height 9
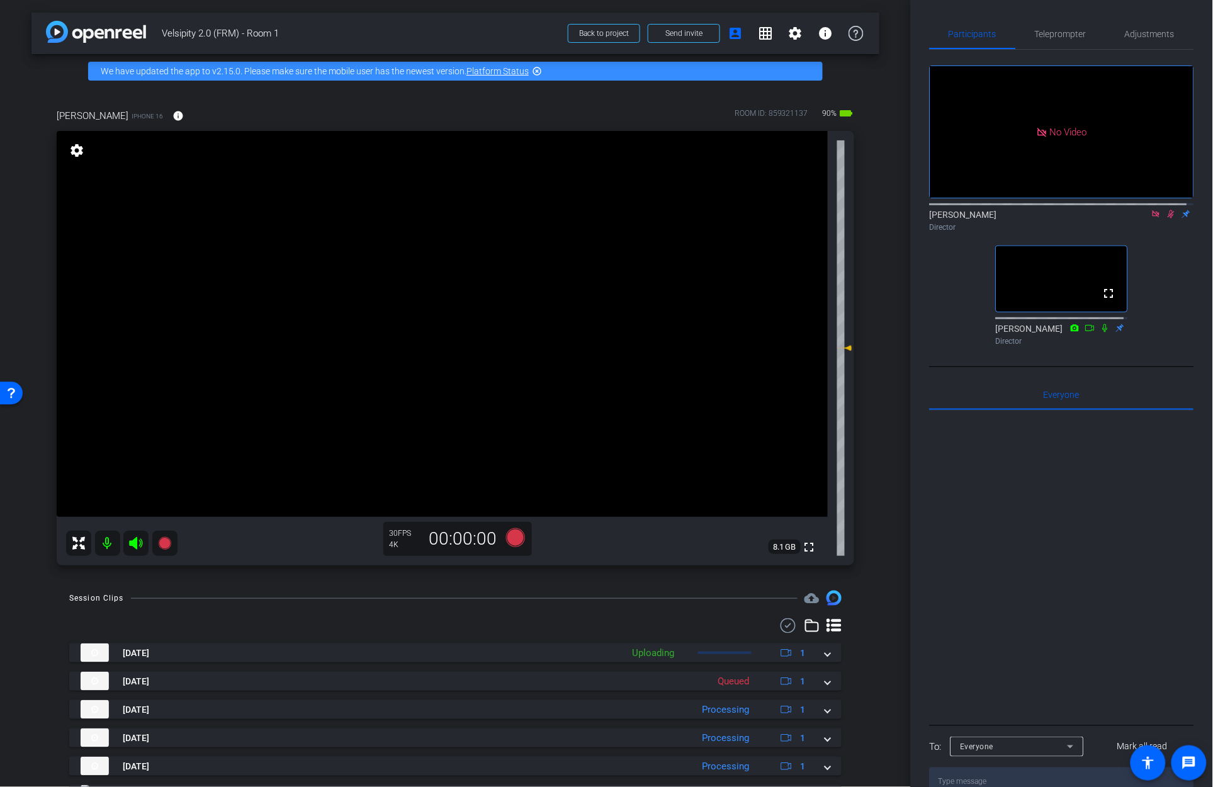
click at [1169, 219] on icon at bounding box center [1172, 214] width 7 height 8
click at [1153, 217] on icon at bounding box center [1156, 213] width 7 height 7
